Goal: Task Accomplishment & Management: Complete application form

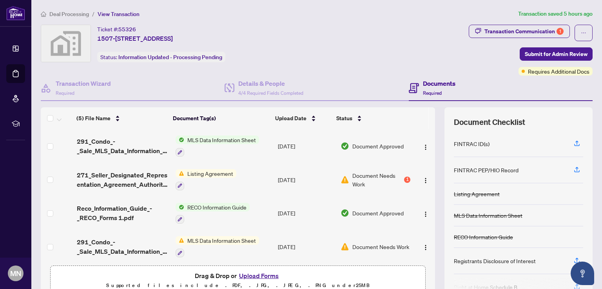
scroll to position [36, 0]
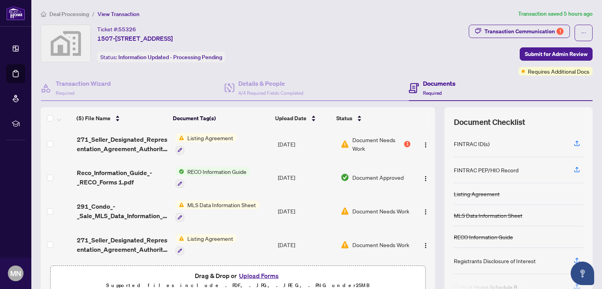
click at [250, 274] on button "Upload Forms" at bounding box center [259, 276] width 44 height 10
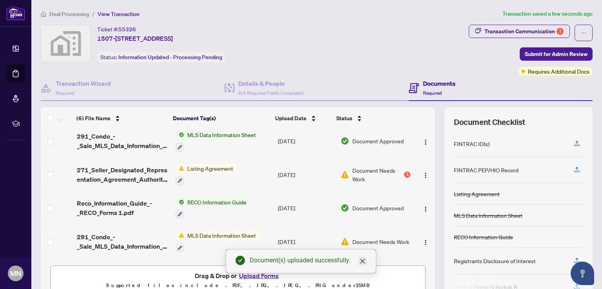
click at [364, 261] on icon "close" at bounding box center [362, 261] width 6 height 6
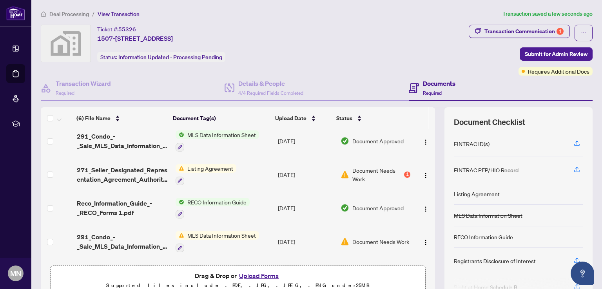
scroll to position [0, 0]
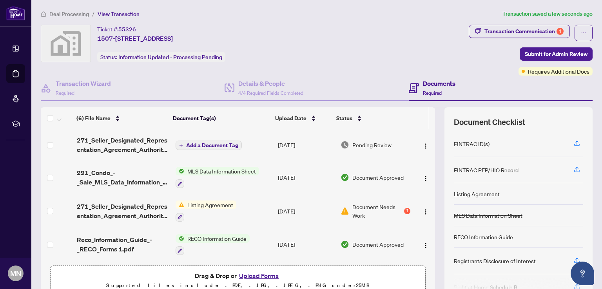
click at [199, 143] on span "Add a Document Tag" at bounding box center [212, 145] width 52 height 5
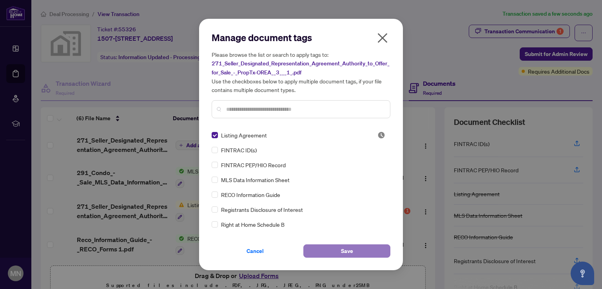
click at [347, 251] on span "Save" at bounding box center [347, 251] width 12 height 13
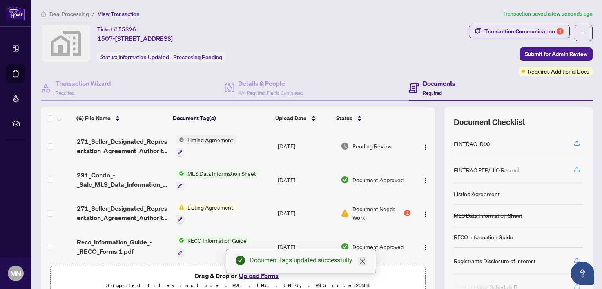
click at [359, 262] on link "Close" at bounding box center [362, 261] width 9 height 9
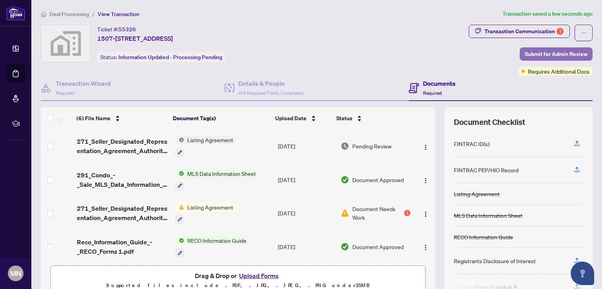
click at [559, 51] on span "Submit for Admin Review" at bounding box center [556, 54] width 63 height 13
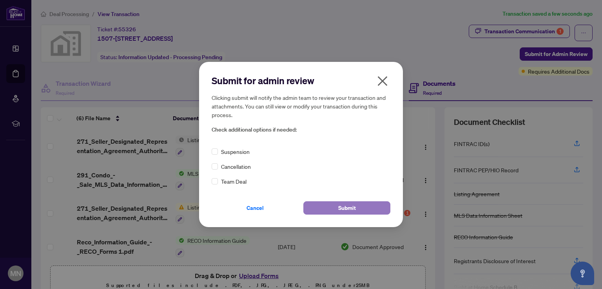
click at [347, 206] on span "Submit" at bounding box center [347, 208] width 18 height 13
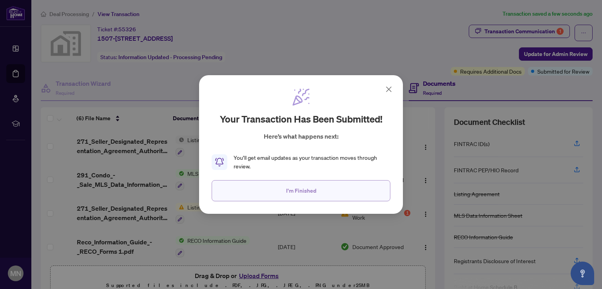
click at [300, 192] on span "I'm Finished" at bounding box center [301, 191] width 30 height 13
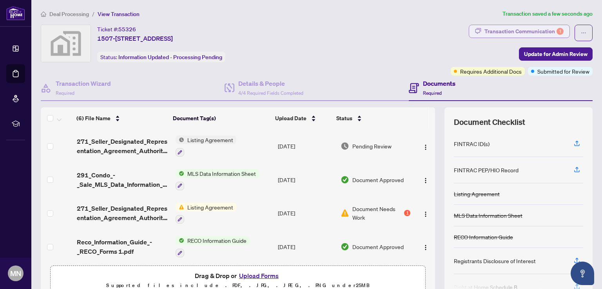
click at [512, 33] on div "Transaction Communication 1" at bounding box center [523, 31] width 79 height 13
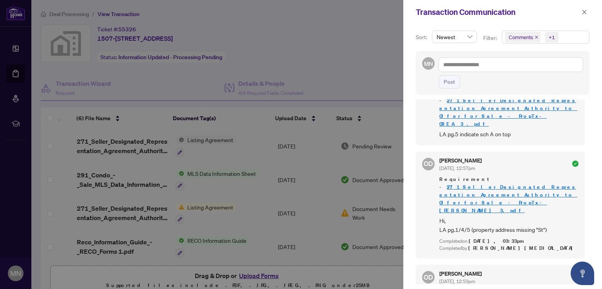
scroll to position [78, 0]
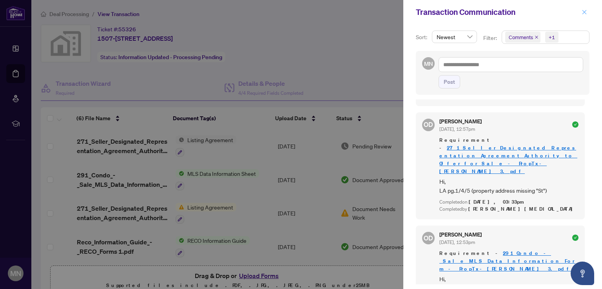
click at [583, 10] on icon "close" at bounding box center [583, 11] width 5 height 5
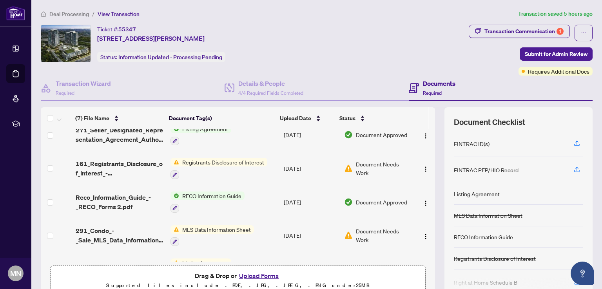
scroll to position [103, 0]
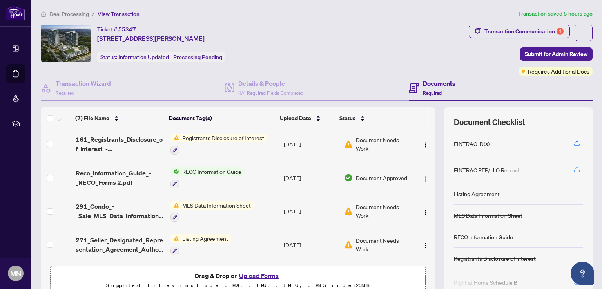
click at [257, 273] on button "Upload Forms" at bounding box center [259, 276] width 44 height 10
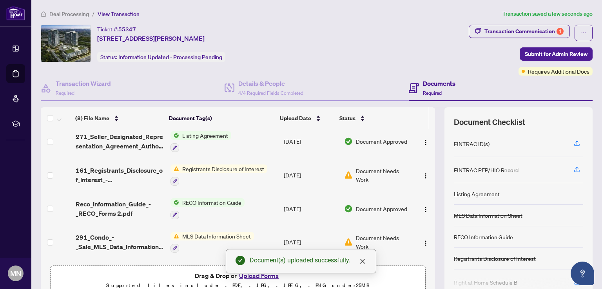
scroll to position [0, 0]
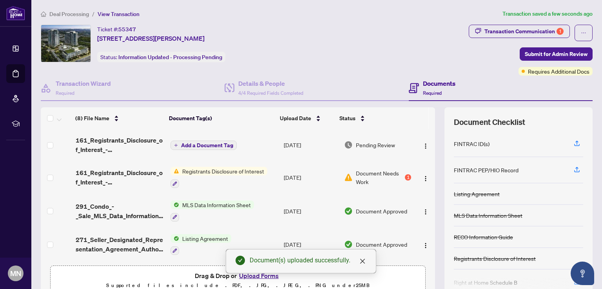
click at [204, 143] on span "Add a Document Tag" at bounding box center [207, 145] width 52 height 5
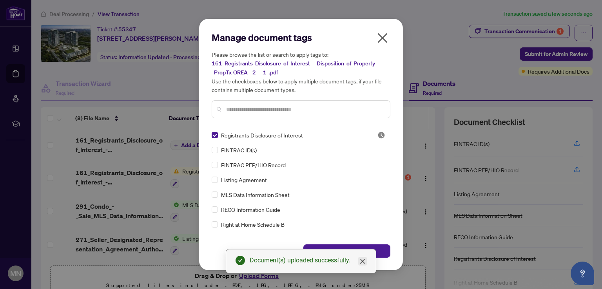
click at [362, 261] on icon "close" at bounding box center [362, 261] width 5 height 5
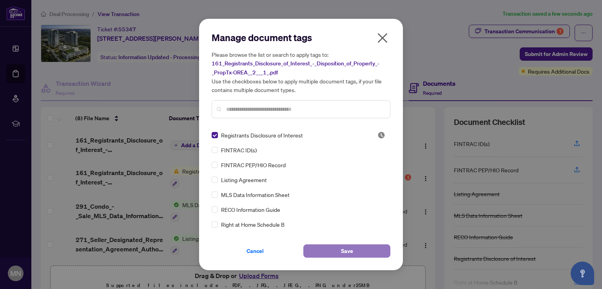
click at [381, 250] on button "Save" at bounding box center [346, 250] width 87 height 13
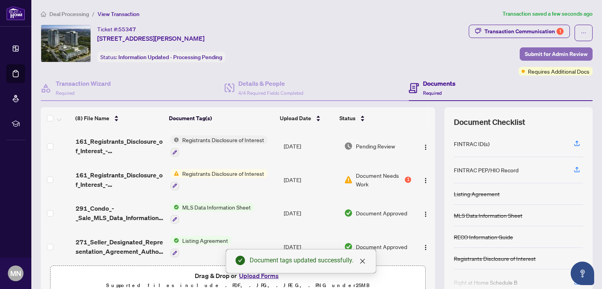
click at [566, 56] on span "Submit for Admin Review" at bounding box center [556, 54] width 63 height 13
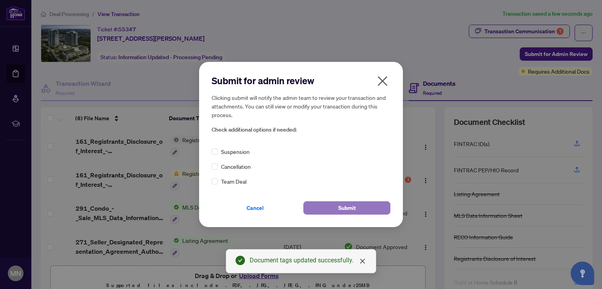
click at [368, 209] on button "Submit" at bounding box center [346, 207] width 87 height 13
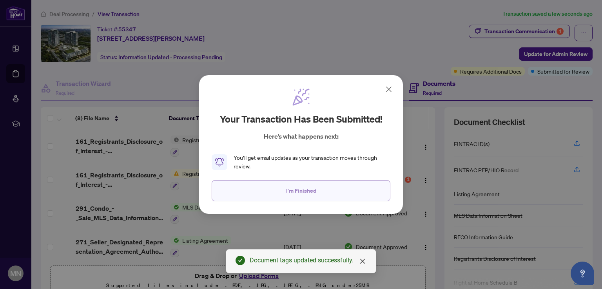
click at [306, 189] on span "I'm Finished" at bounding box center [301, 191] width 30 height 13
